Goal: Task Accomplishment & Management: Use online tool/utility

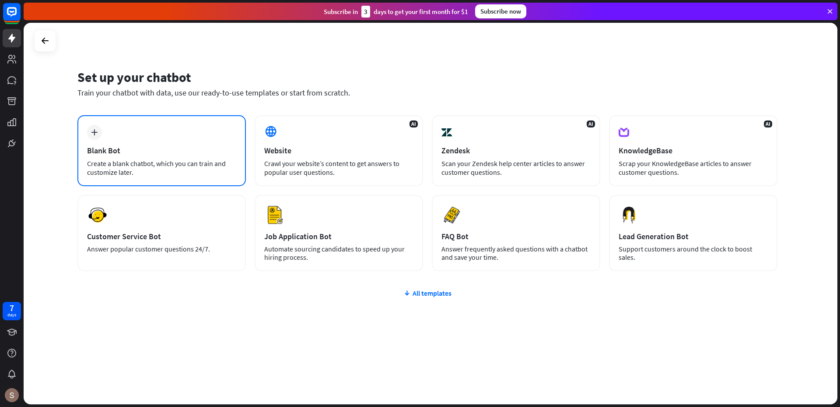
click at [112, 168] on div "Create a blank chatbot, which you can train and customize later." at bounding box center [161, 168] width 149 height 18
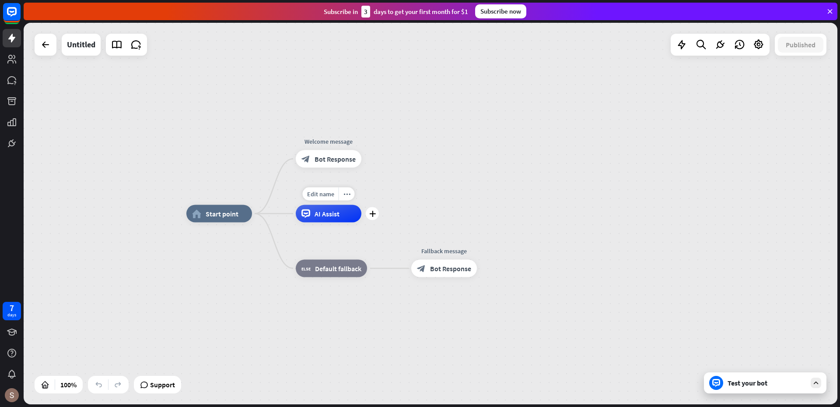
click at [323, 216] on span "AI Assist" at bounding box center [327, 213] width 25 height 9
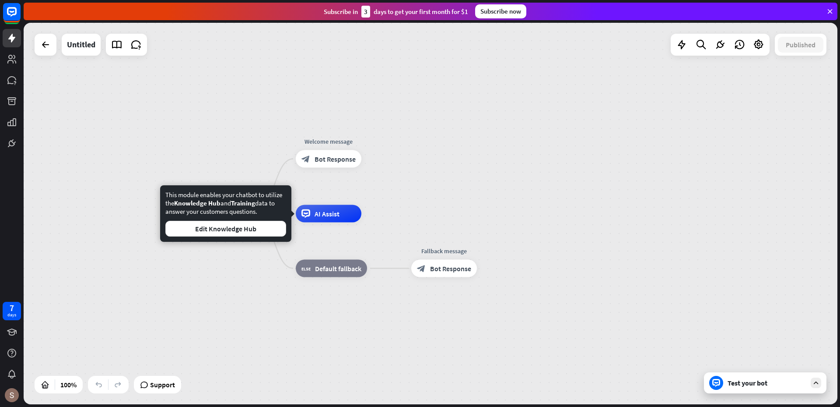
click at [44, 122] on div "home_2 Start point Welcome message block_bot_response Bot Response AI Assist bl…" at bounding box center [431, 213] width 814 height 381
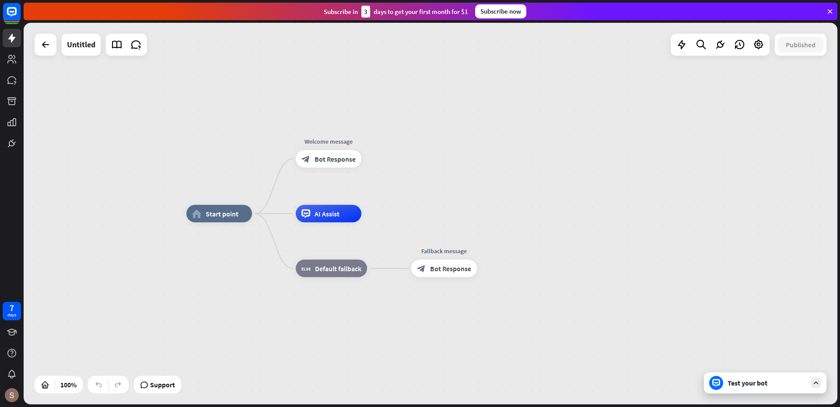
click at [227, 391] on div "home_2 Start point Welcome message block_bot_response Bot Response AI Assist bl…" at bounding box center [593, 404] width 814 height 381
drag, startPoint x: 222, startPoint y: 379, endPoint x: 186, endPoint y: 357, distance: 42.4
click at [212, 371] on div "home_2 Start point Welcome message block_bot_response Bot Response AI Assist bl…" at bounding box center [593, 404] width 814 height 381
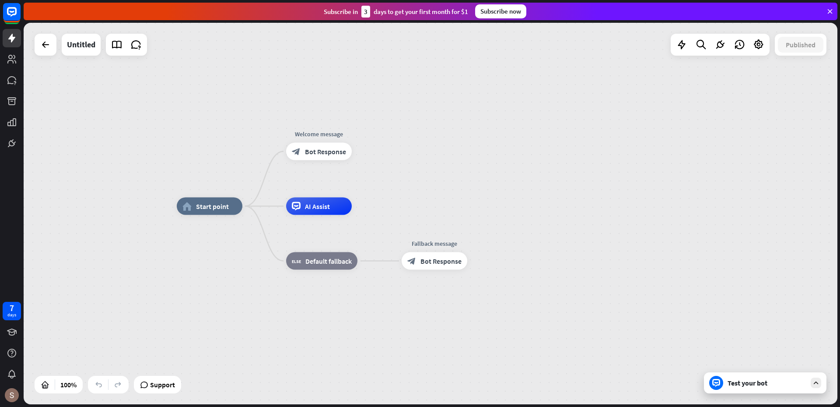
click at [165, 345] on div "home_2 Start point Welcome message block_bot_response Bot Response AI Assist bl…" at bounding box center [431, 213] width 814 height 381
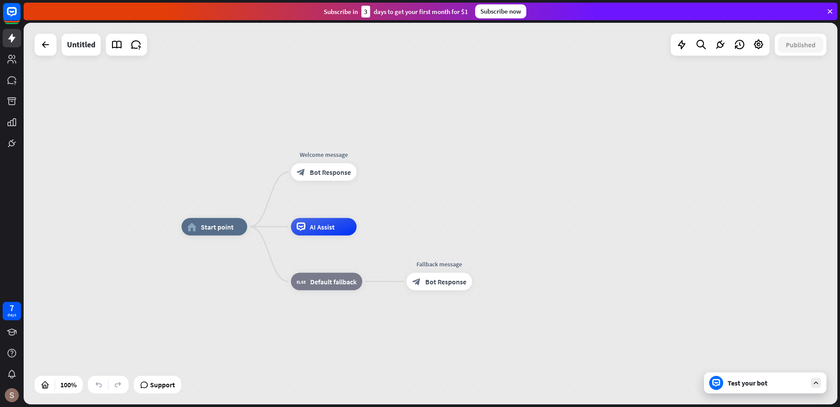
drag, startPoint x: 183, startPoint y: 309, endPoint x: 188, endPoint y: 330, distance: 21.1
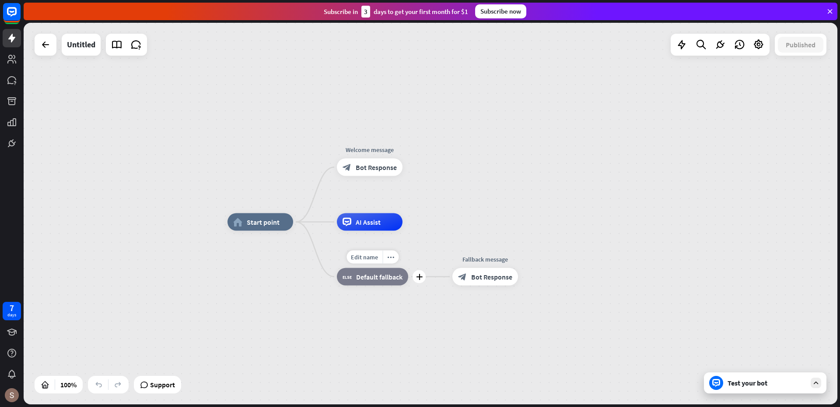
drag, startPoint x: 315, startPoint y: 290, endPoint x: 357, endPoint y: 291, distance: 41.6
click at [357, 285] on div "Edit name more_horiz plus block_fallback Default fallback" at bounding box center [372, 277] width 71 height 18
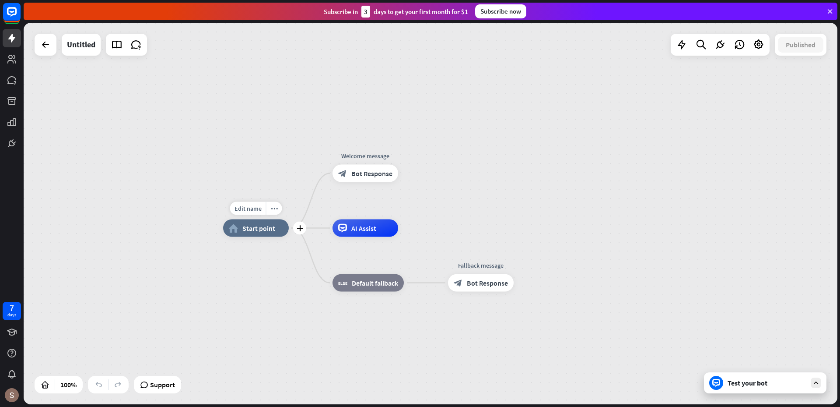
click at [255, 235] on div "home_2 Start point" at bounding box center [256, 228] width 66 height 18
click at [355, 237] on div "Edit name more_horiz plus AI Assist" at bounding box center [366, 228] width 66 height 18
click at [371, 232] on span "AI Assist" at bounding box center [363, 228] width 25 height 9
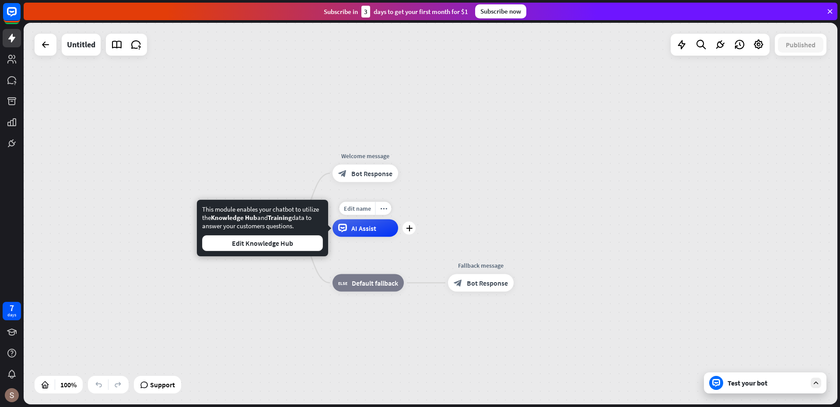
click at [398, 235] on div "Edit name more_horiz plus AI Assist" at bounding box center [366, 228] width 66 height 18
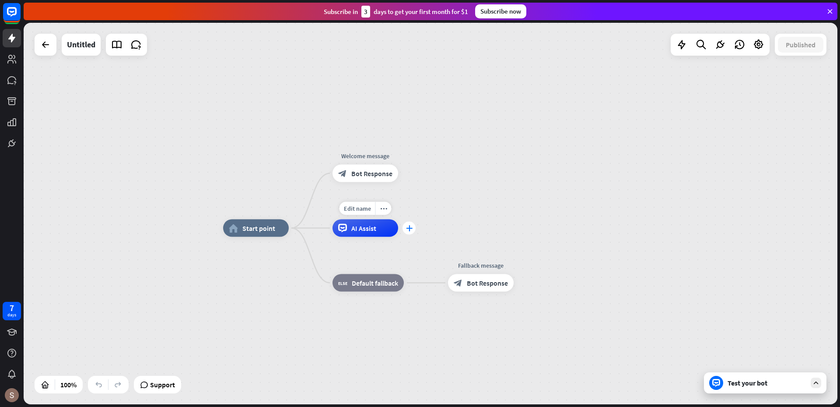
click at [410, 226] on icon "plus" at bounding box center [409, 228] width 7 height 6
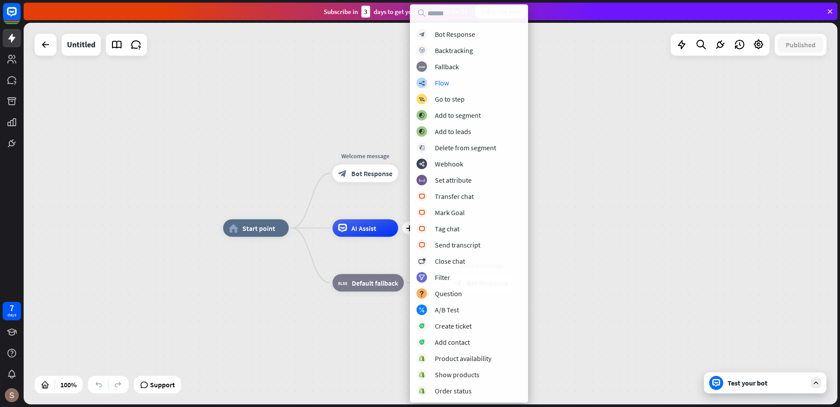
click at [450, 76] on div "block_bot_response Bot Response block_backtracking Backtracking block_fallback …" at bounding box center [469, 212] width 118 height 367
click at [459, 84] on div "builder_tree Flow" at bounding box center [469, 82] width 105 height 11
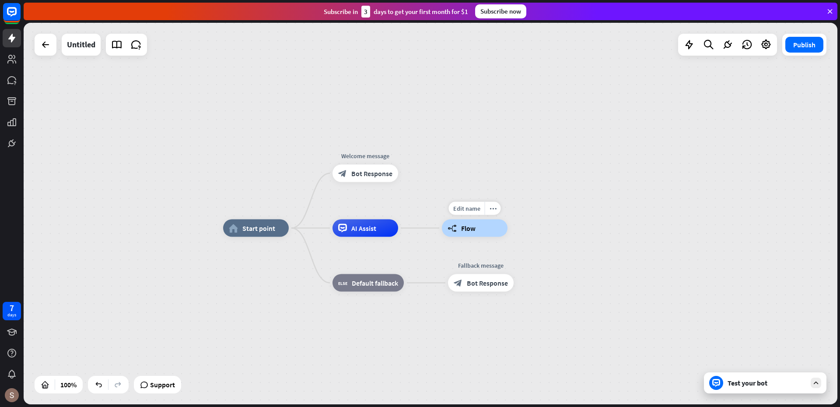
click at [472, 237] on div "Edit name more_horiz builder_tree Flow" at bounding box center [475, 228] width 66 height 18
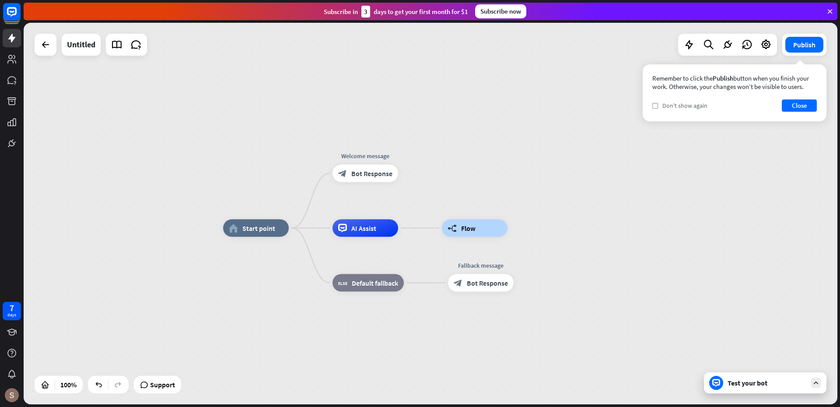
click at [671, 109] on span "Don't show again" at bounding box center [685, 106] width 45 height 8
click at [796, 108] on button "Close" at bounding box center [799, 105] width 35 height 12
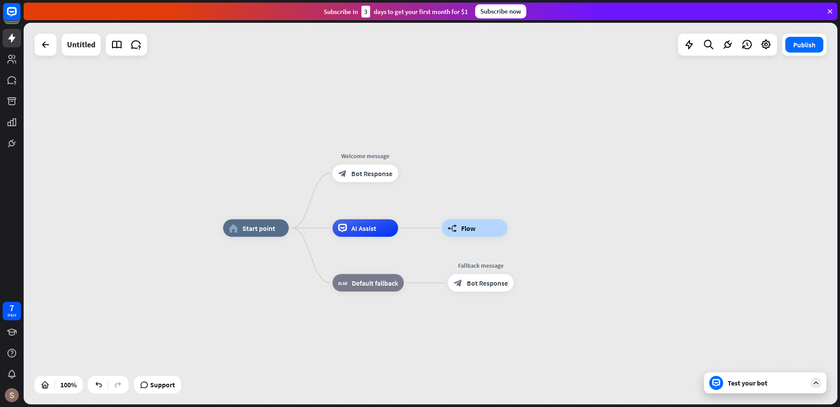
click at [830, 15] on icon at bounding box center [830, 11] width 8 height 8
